Goal: Information Seeking & Learning: Find specific fact

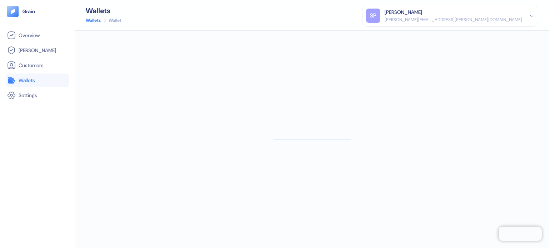
click at [19, 78] on span "Wallets" at bounding box center [27, 80] width 16 height 7
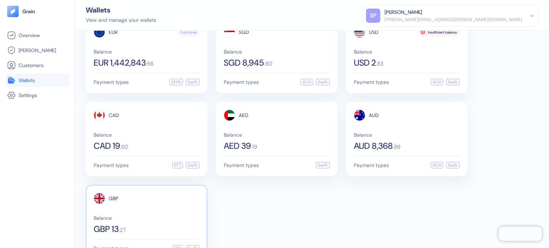
scroll to position [43, 0]
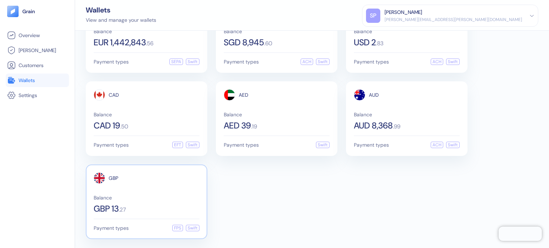
click at [144, 181] on div "GBP" at bounding box center [147, 178] width 106 height 11
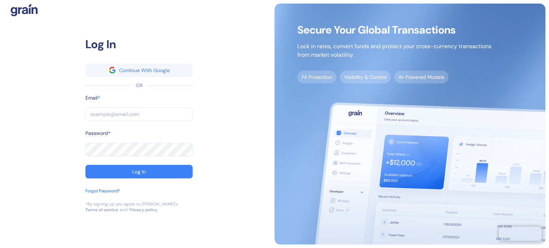
type input "[PERSON_NAME][EMAIL_ADDRESS][PERSON_NAME][DOMAIN_NAME]"
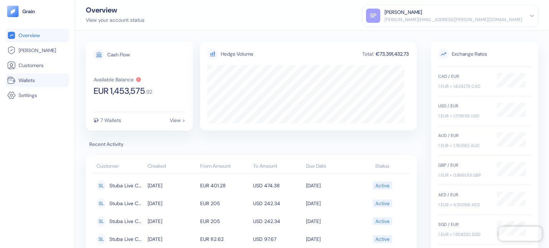
click at [26, 85] on li "Wallets" at bounding box center [37, 81] width 63 height 14
click at [24, 78] on span "Wallets" at bounding box center [27, 80] width 16 height 7
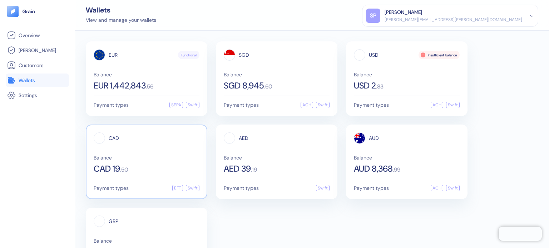
scroll to position [43, 0]
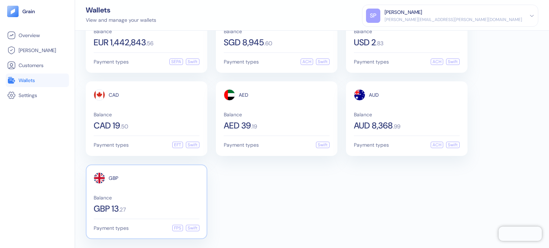
click at [154, 189] on div "GBP Balance GBP 13 . 27" at bounding box center [147, 193] width 106 height 41
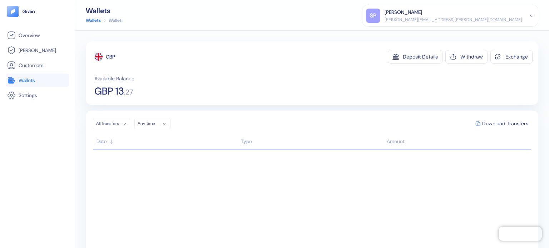
click at [117, 123] on html "Pingdom Check: App Online Overview [PERSON_NAME] Customers Wallets Settings Wal…" at bounding box center [274, 124] width 549 height 248
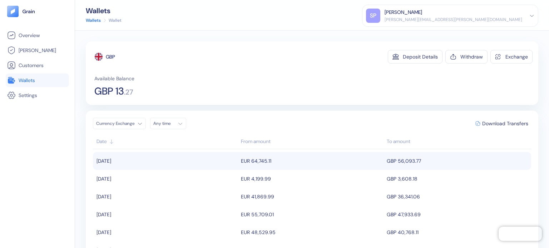
click at [282, 161] on td "EUR 64,745.11" at bounding box center [312, 161] width 146 height 18
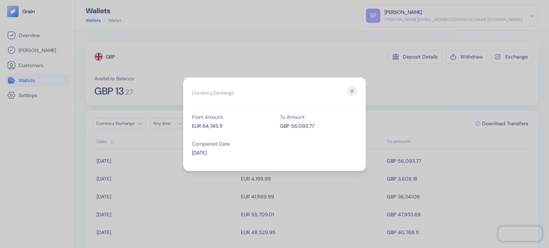
click at [295, 124] on div "GBP 56,093.77" at bounding box center [318, 126] width 77 height 8
copy div "56,093.77"
click at [219, 126] on div "EUR 64,745.11" at bounding box center [230, 126] width 77 height 8
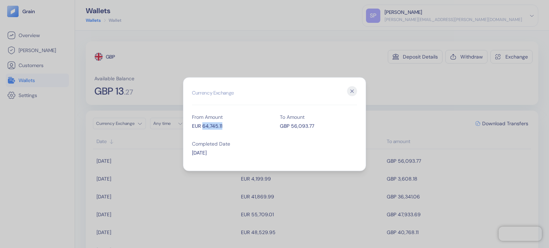
copy div "64,745.11"
